Goal: Task Accomplishment & Management: Manage account settings

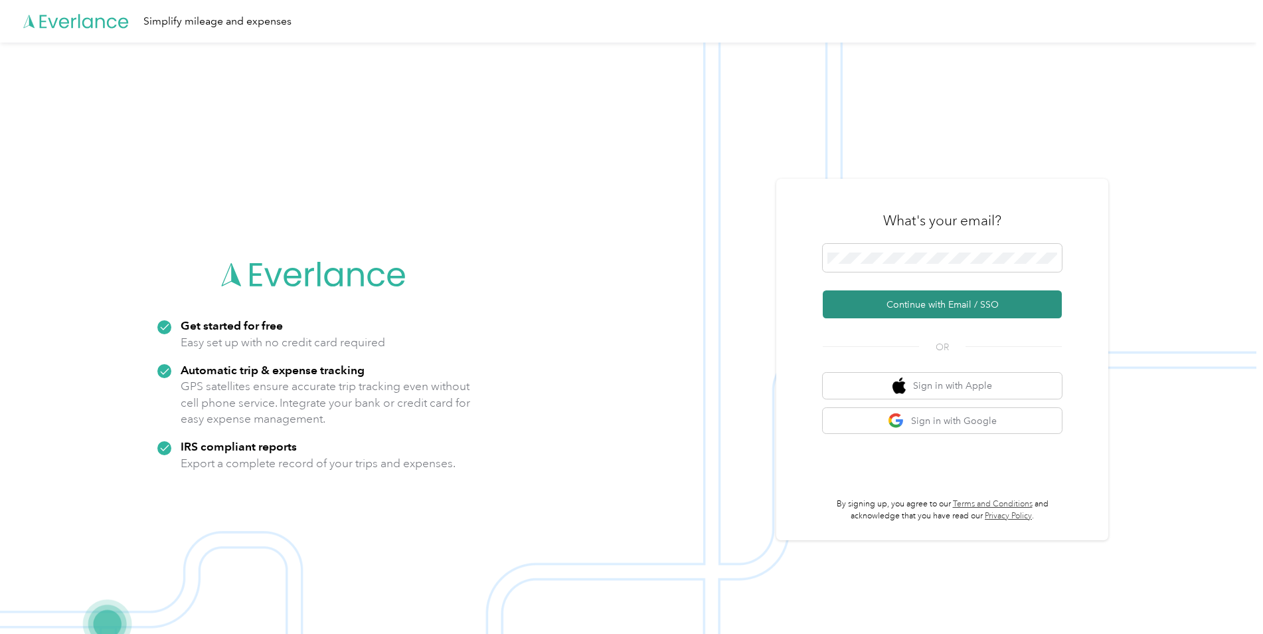
click at [903, 300] on button "Continue with Email / SSO" at bounding box center [942, 304] width 239 height 28
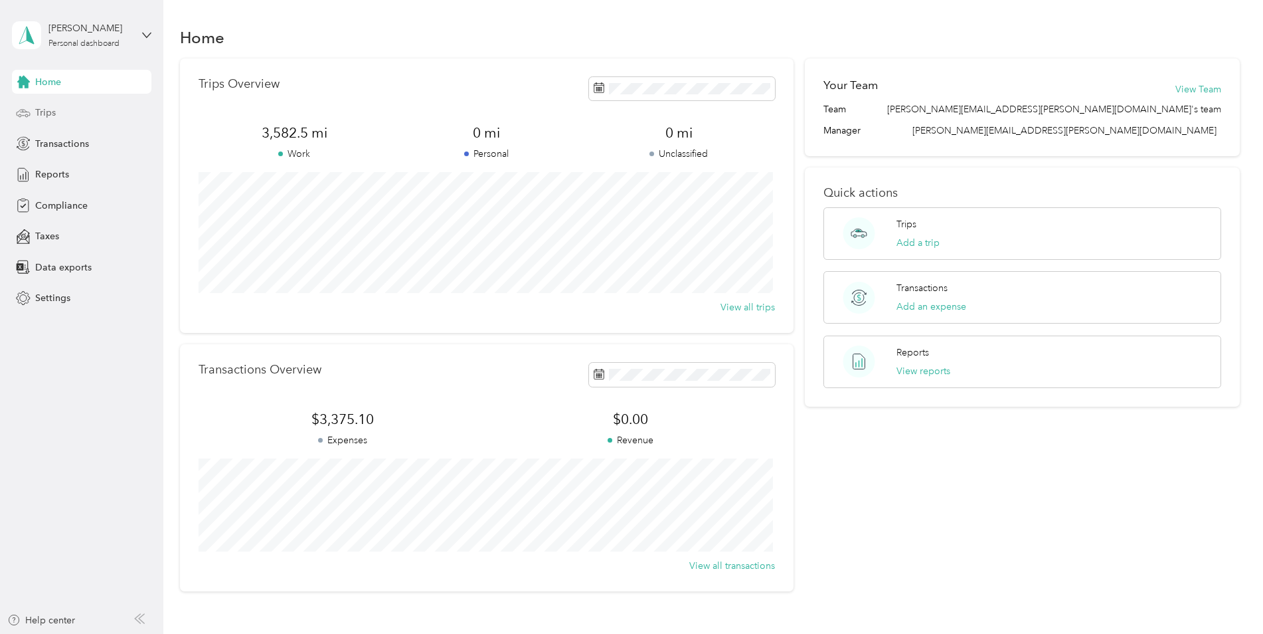
click at [46, 112] on span "Trips" at bounding box center [45, 113] width 21 height 14
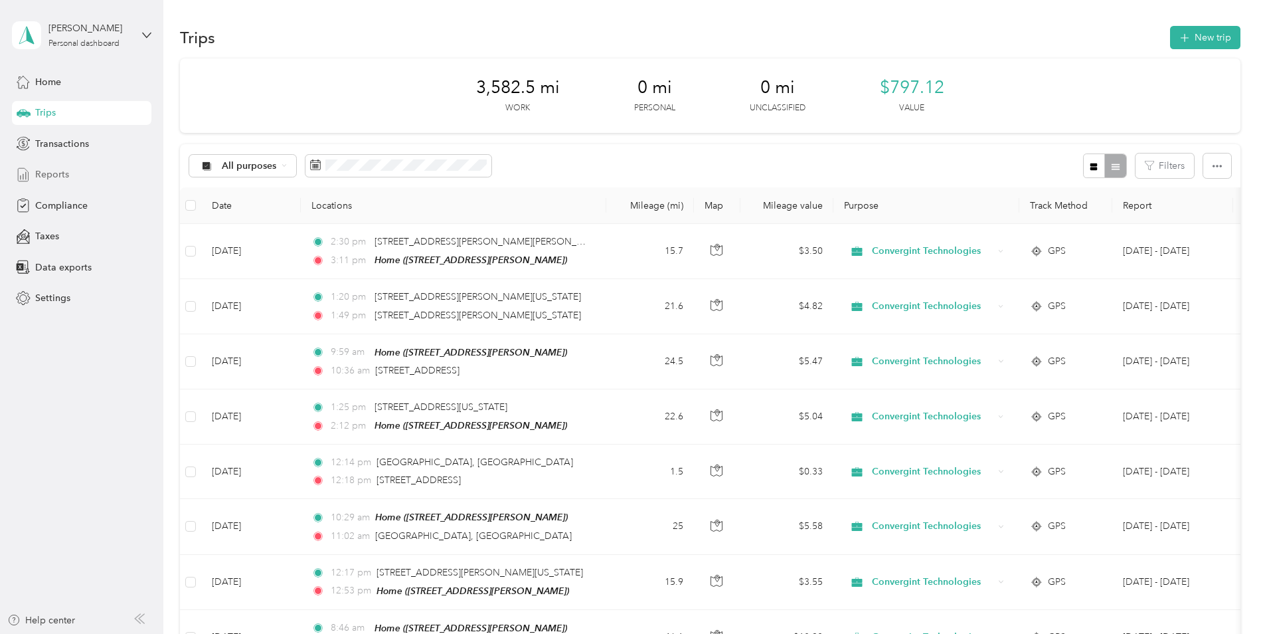
click at [47, 167] on div "Reports" at bounding box center [81, 175] width 139 height 24
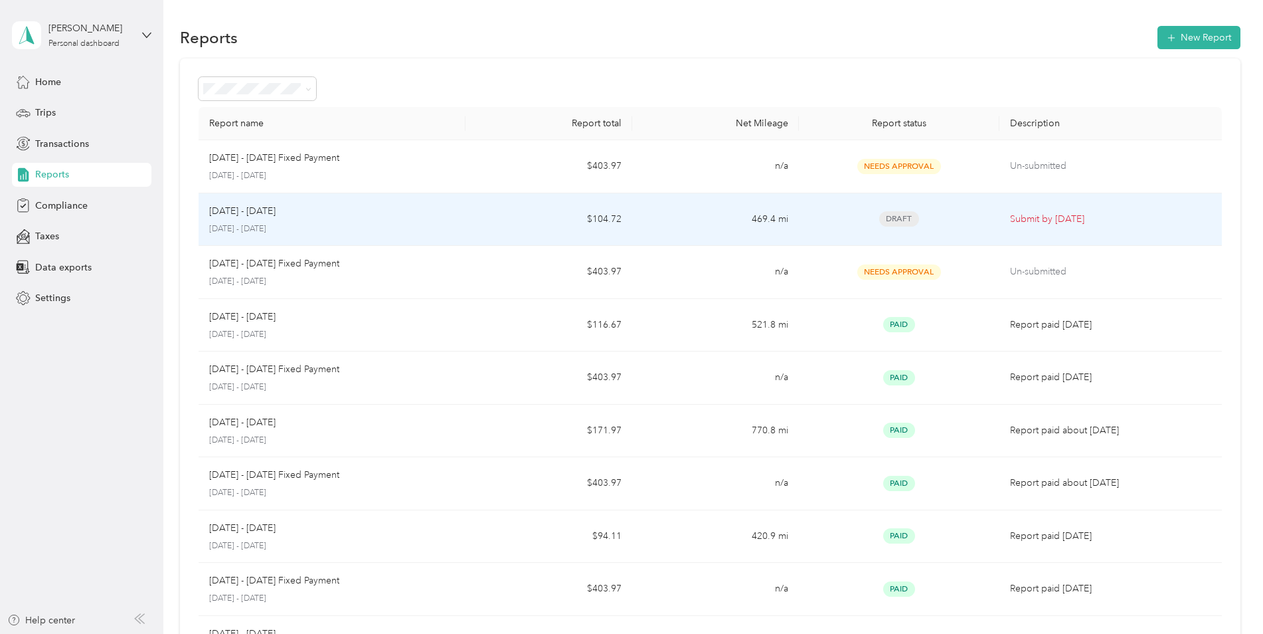
click at [280, 215] on div "[DATE] - [DATE]" at bounding box center [332, 211] width 246 height 15
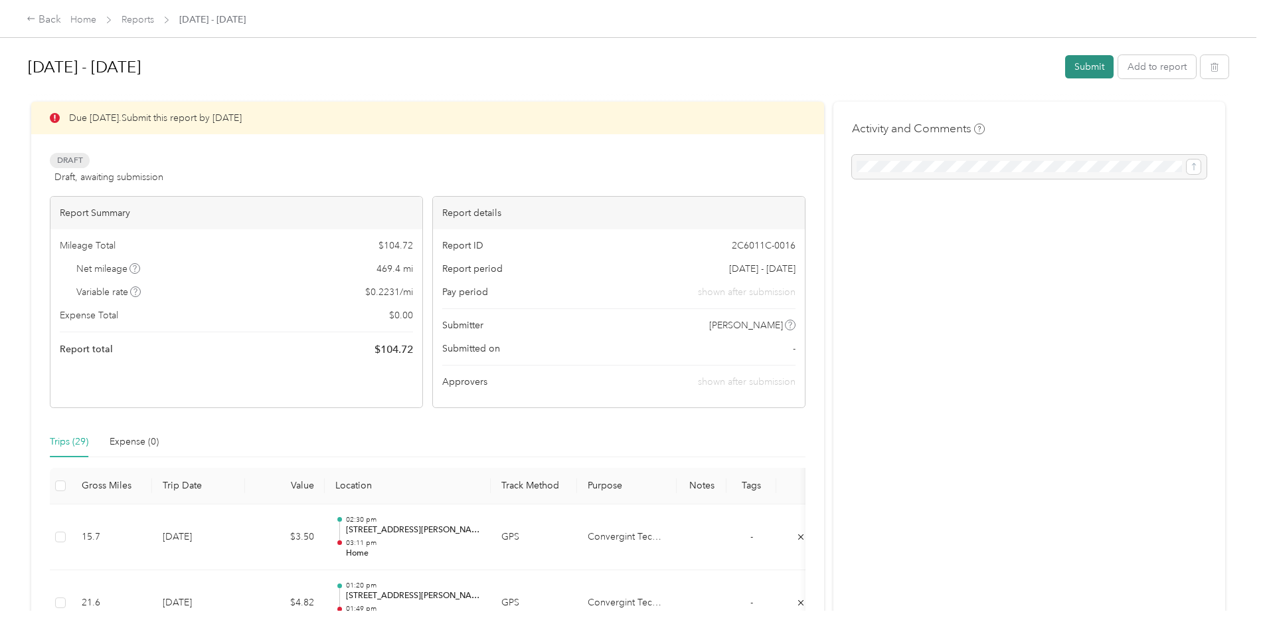
click at [1081, 77] on button "Submit" at bounding box center [1089, 66] width 48 height 23
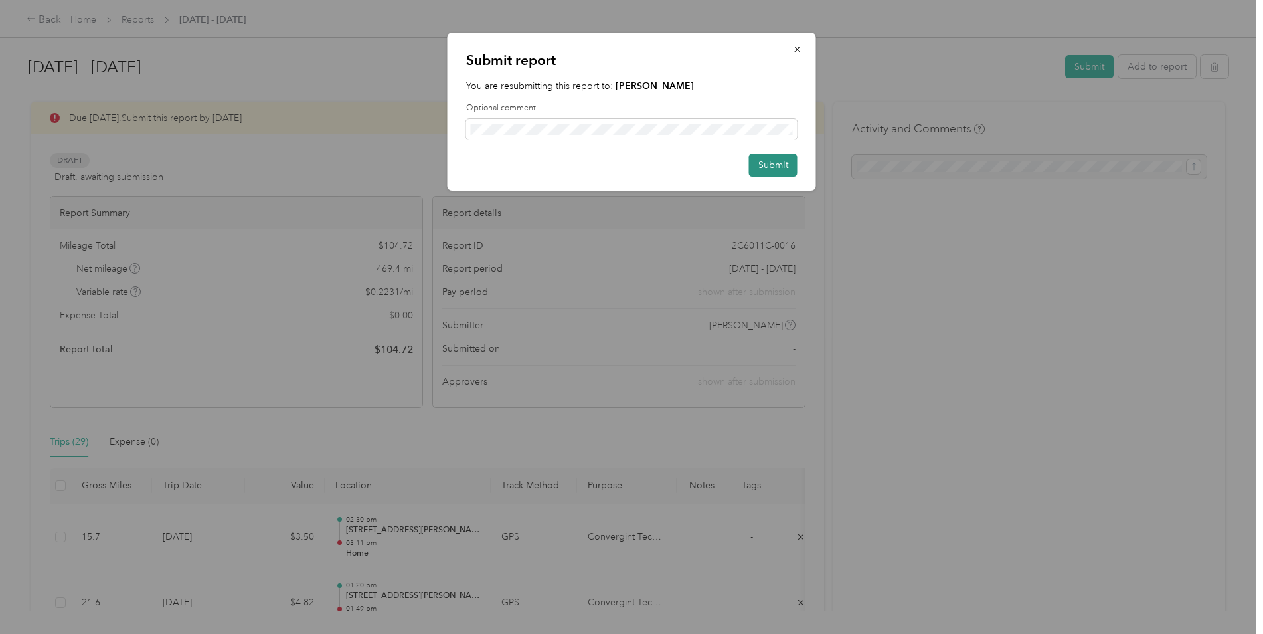
click at [786, 163] on button "Submit" at bounding box center [773, 164] width 48 height 23
